Goal: Navigation & Orientation: Understand site structure

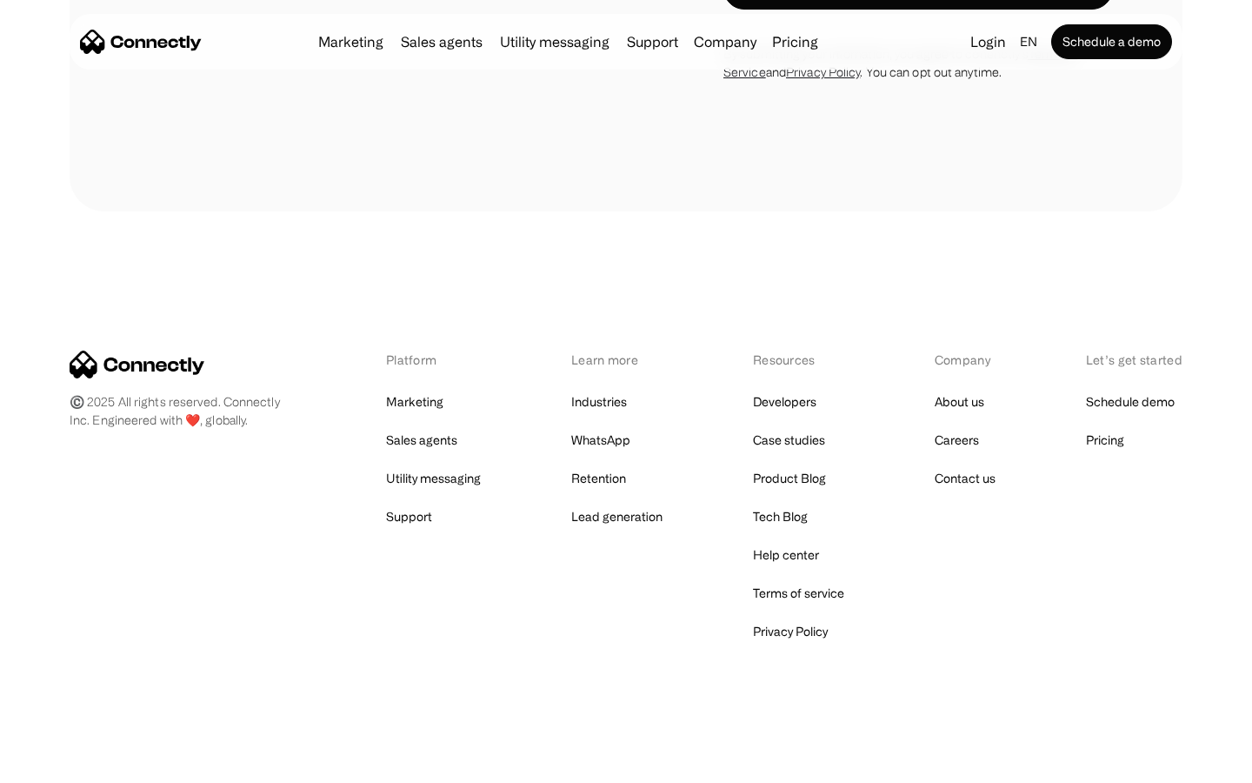
scroll to position [5346, 0]
